Goal: Information Seeking & Learning: Learn about a topic

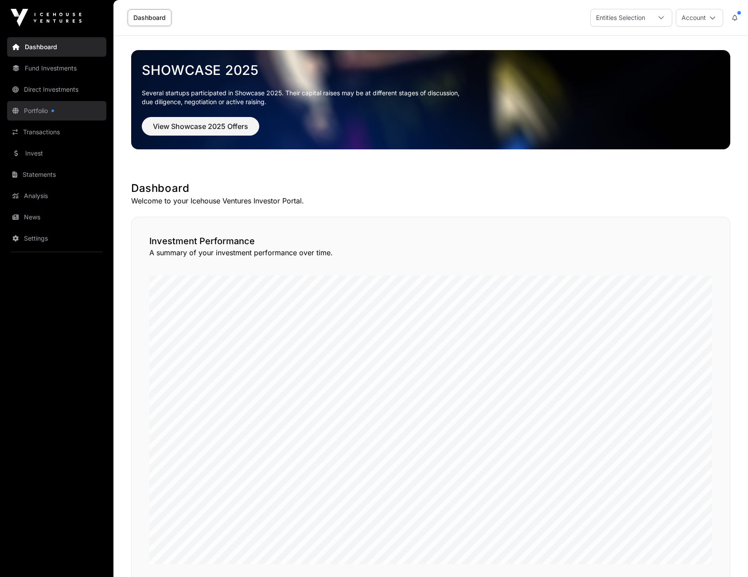
click at [31, 111] on link "Portfolio" at bounding box center [56, 110] width 99 height 19
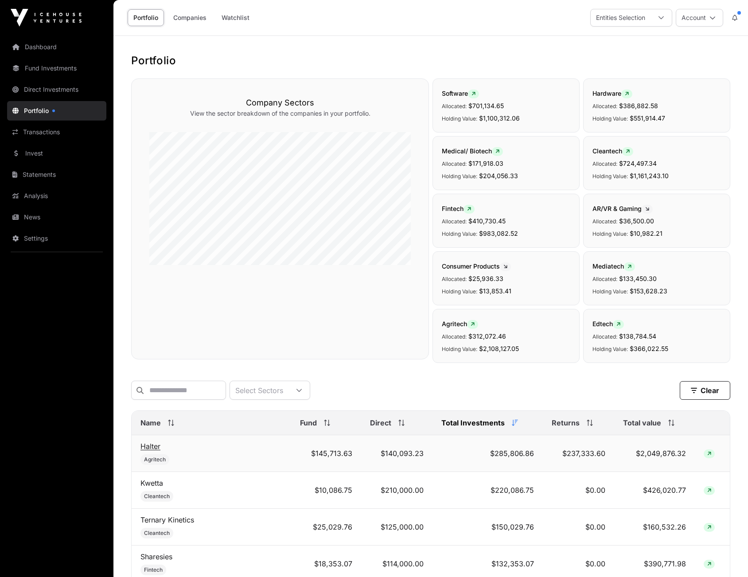
click at [156, 451] on link "Halter" at bounding box center [150, 446] width 20 height 9
click at [33, 199] on link "Analysis" at bounding box center [56, 195] width 99 height 19
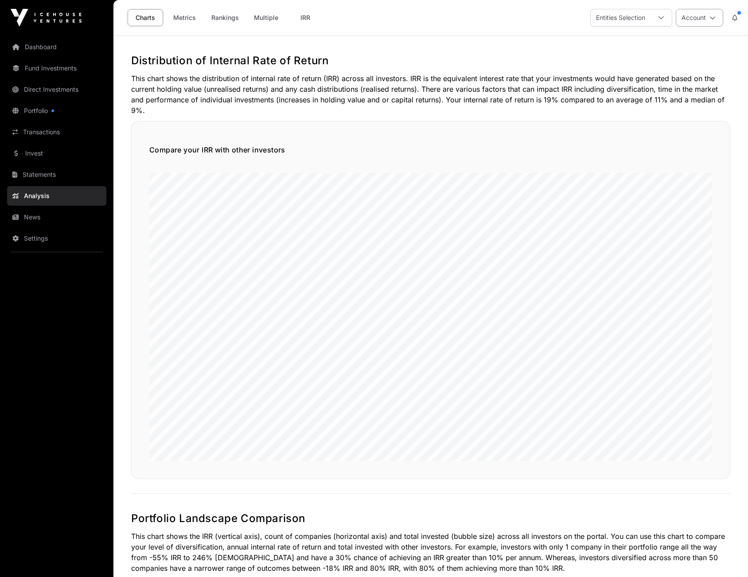
click at [712, 18] on icon at bounding box center [712, 18] width 6 height 6
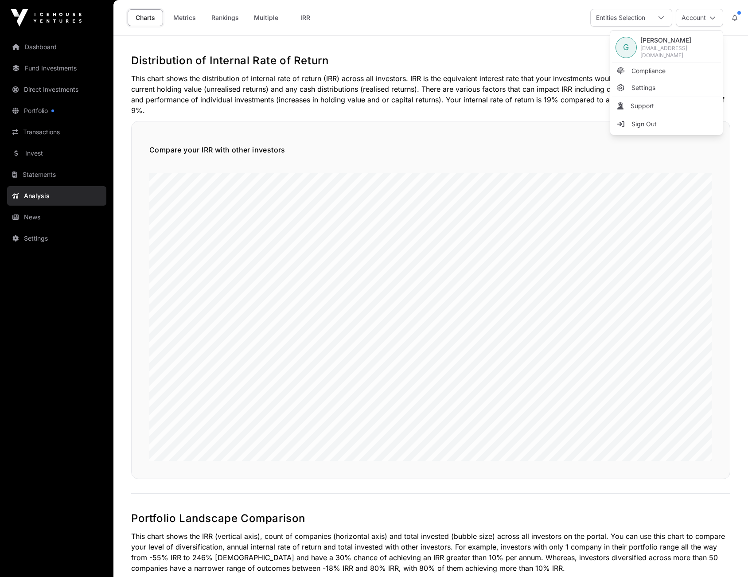
click at [152, 132] on div "Compare your IRR with other investors" at bounding box center [430, 300] width 599 height 358
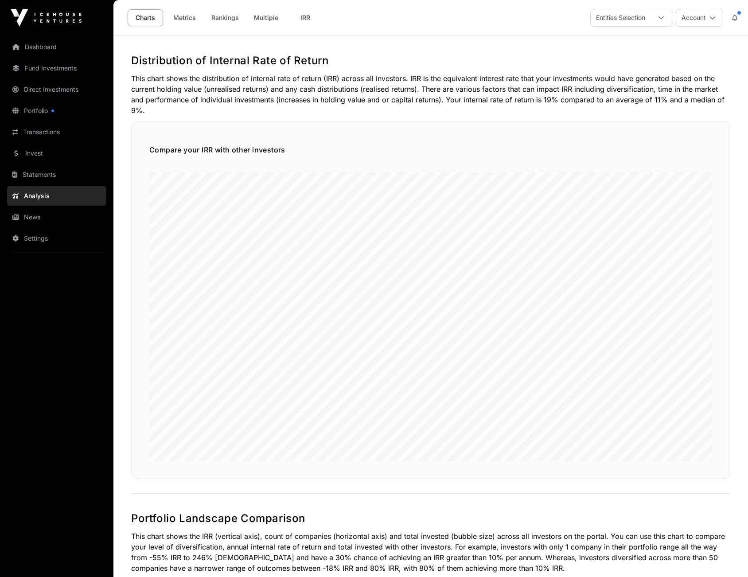
click at [736, 18] on icon at bounding box center [734, 18] width 5 height 6
click at [42, 154] on link "Invest" at bounding box center [56, 153] width 99 height 19
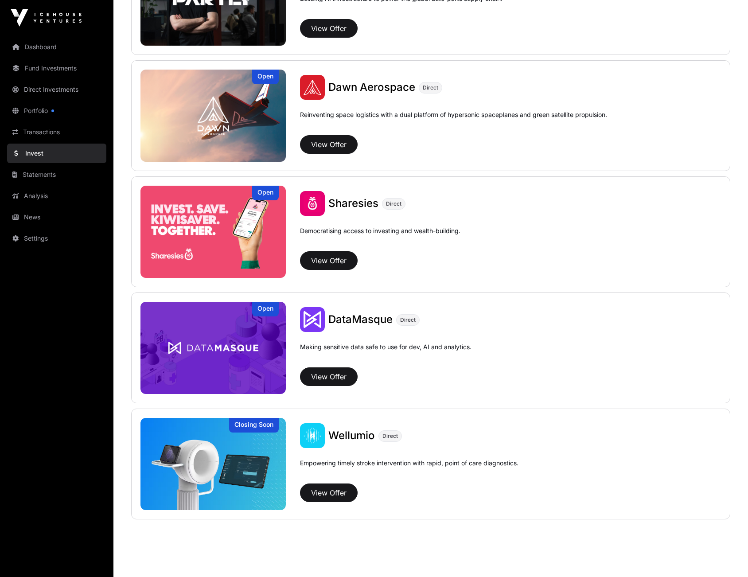
scroll to position [1088, 0]
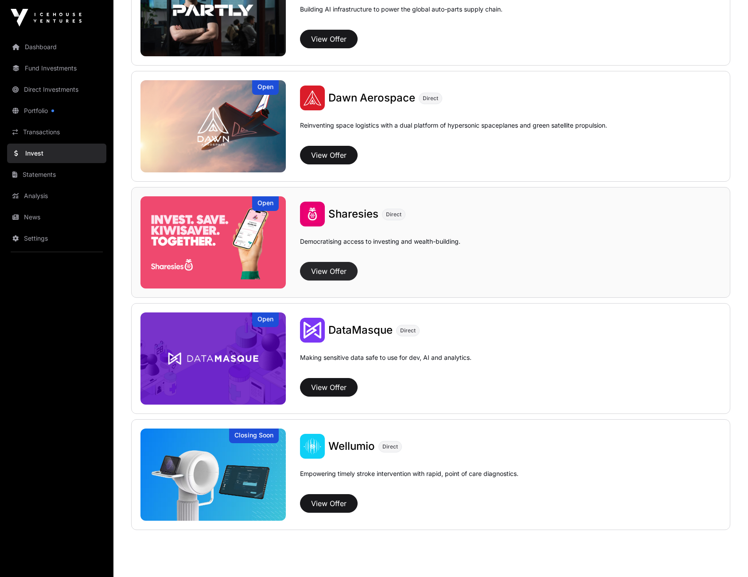
click at [325, 270] on button "View Offer" at bounding box center [329, 271] width 58 height 19
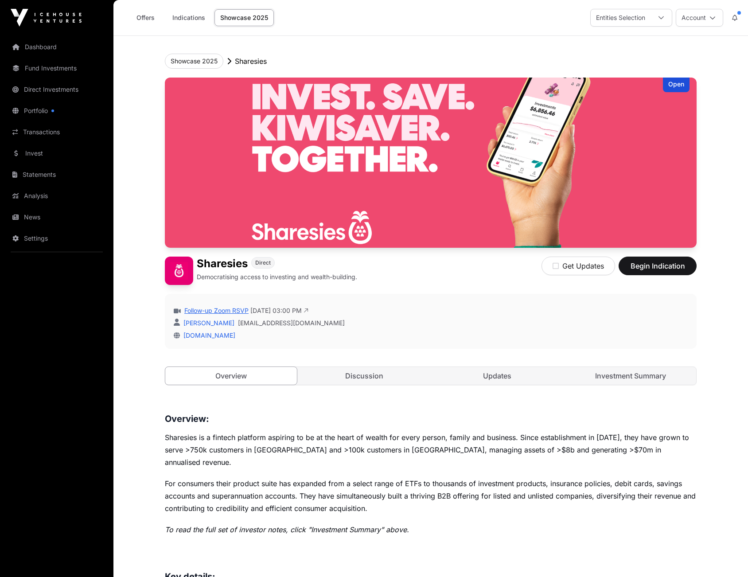
click at [218, 309] on link "Follow-up Zoom RSVP" at bounding box center [216, 310] width 66 height 9
click at [46, 111] on link "Portfolio" at bounding box center [56, 110] width 99 height 19
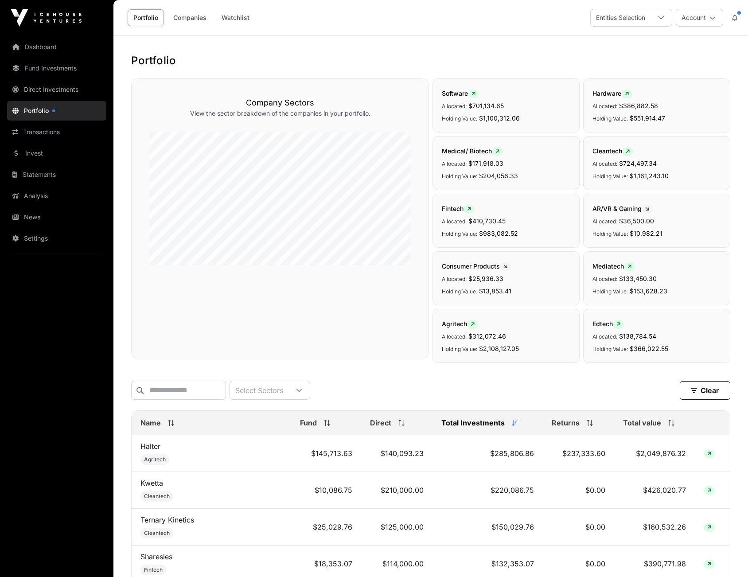
click at [562, 428] on span "Returns" at bounding box center [566, 422] width 28 height 11
click at [633, 428] on span "Total value" at bounding box center [642, 422] width 38 height 11
click at [714, 17] on icon at bounding box center [712, 18] width 6 height 6
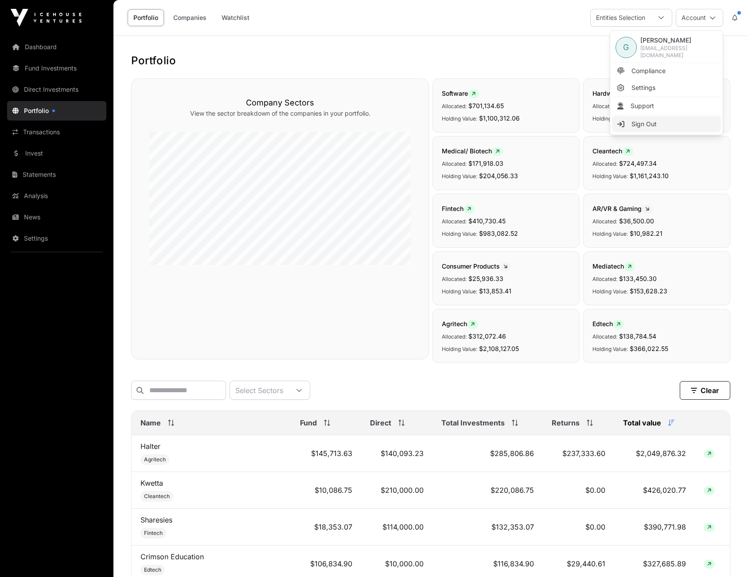
click at [643, 123] on span "Sign Out" at bounding box center [643, 124] width 25 height 9
